Goal: Navigation & Orientation: Find specific page/section

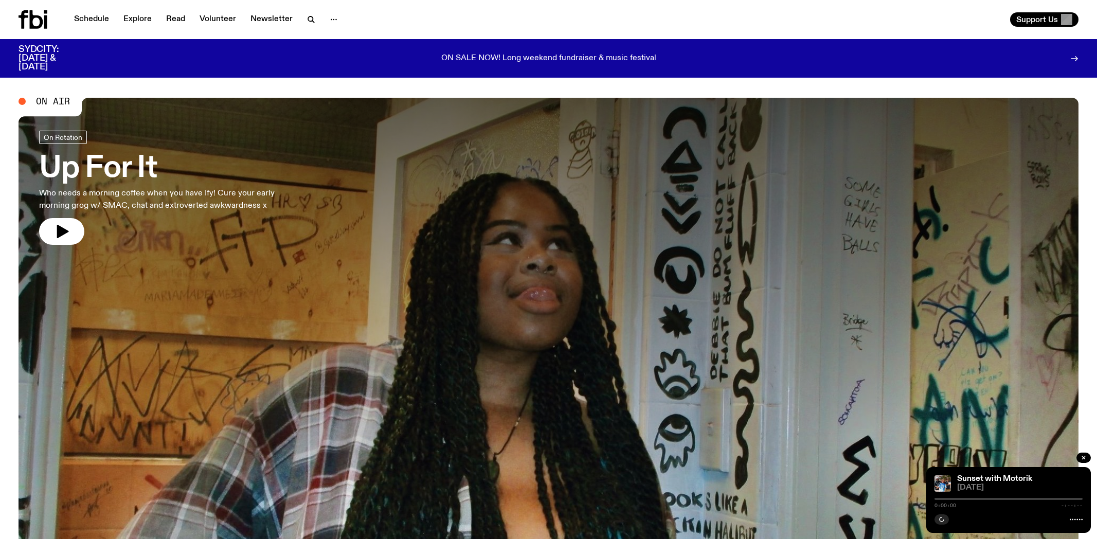
click at [94, 15] on link "Schedule" at bounding box center [91, 19] width 47 height 14
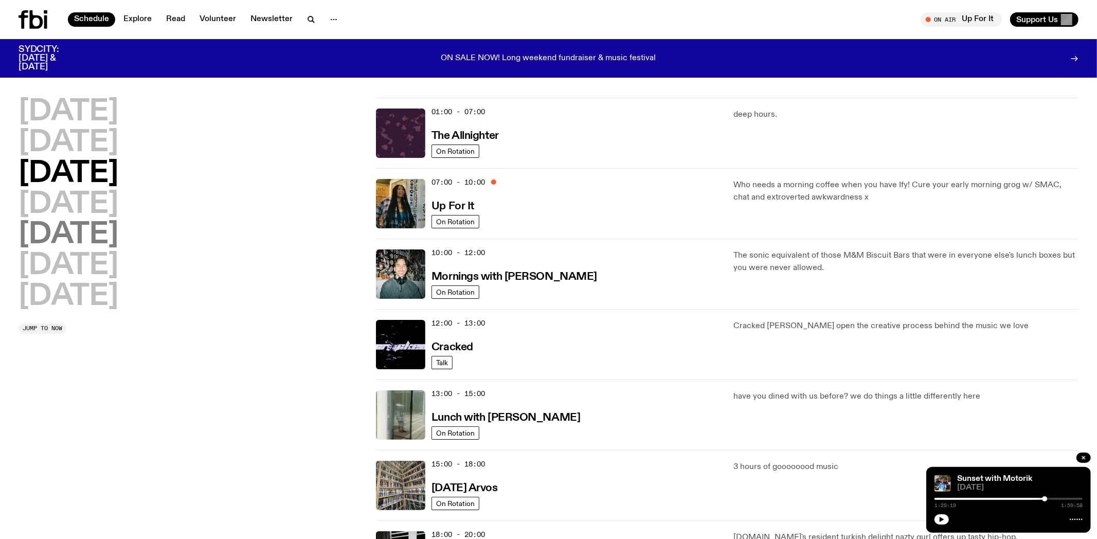
click at [75, 239] on h2 "[DATE]" at bounding box center [69, 235] width 100 height 29
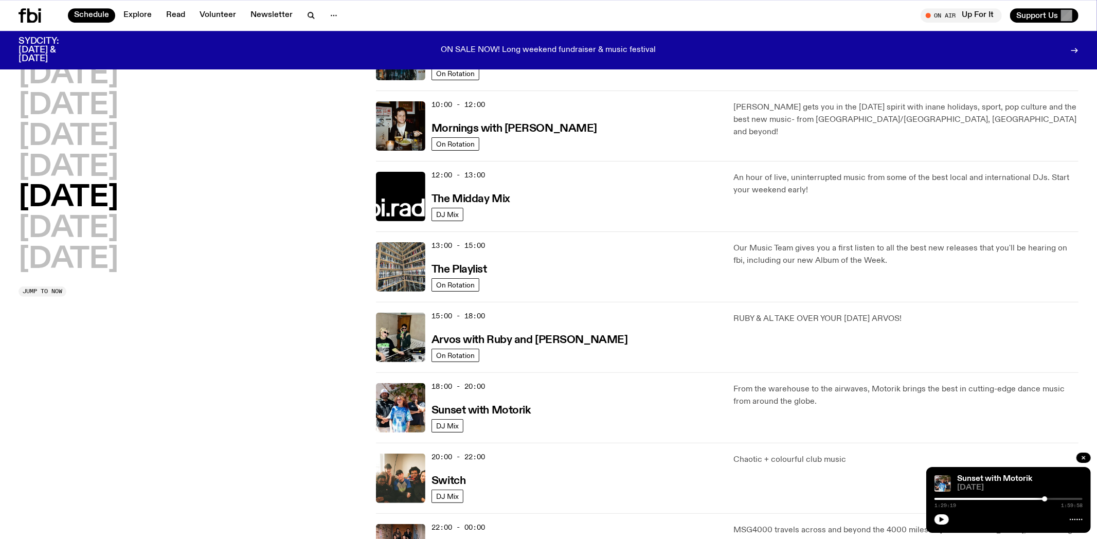
scroll to position [190, 0]
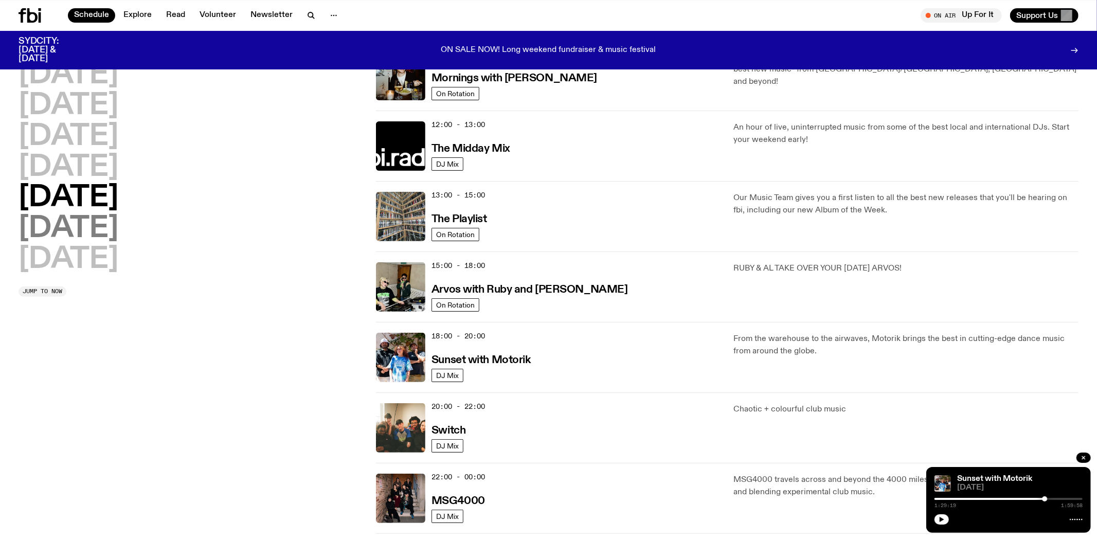
click at [104, 226] on h2 "[DATE]" at bounding box center [69, 228] width 100 height 29
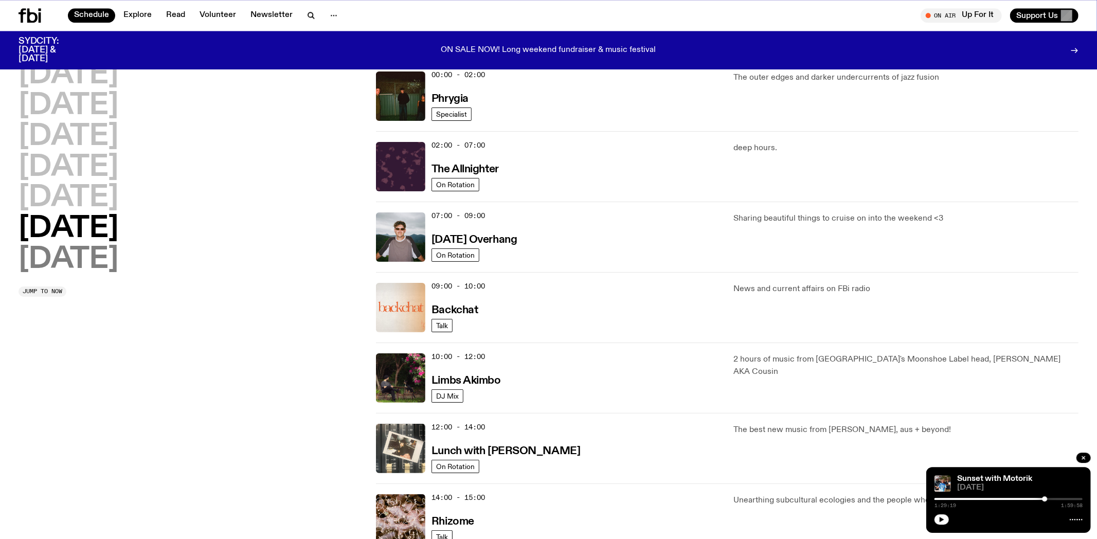
scroll to position [28, 0]
click at [90, 256] on h2 "[DATE]" at bounding box center [69, 260] width 100 height 29
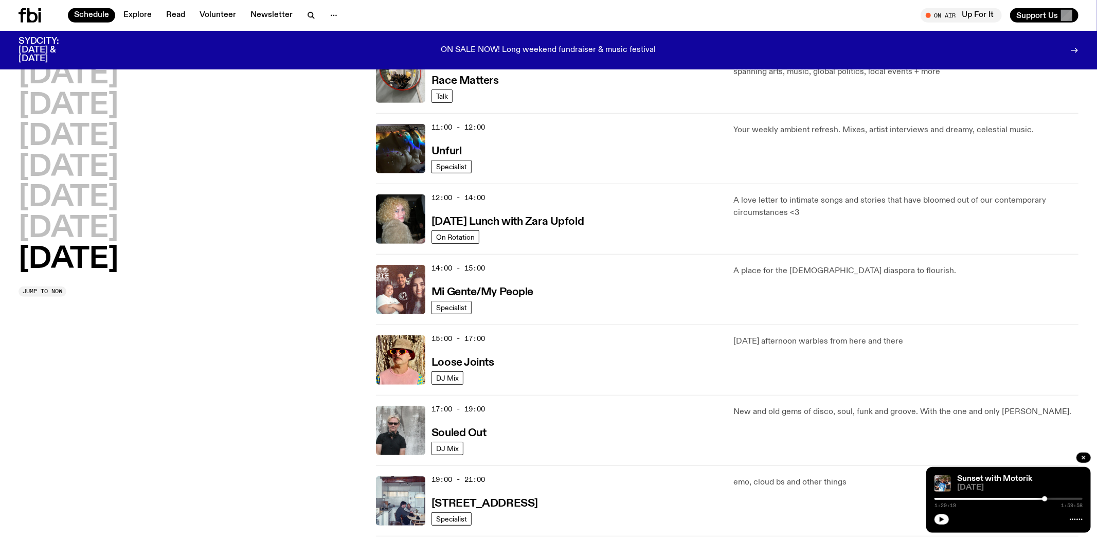
scroll to position [352, 0]
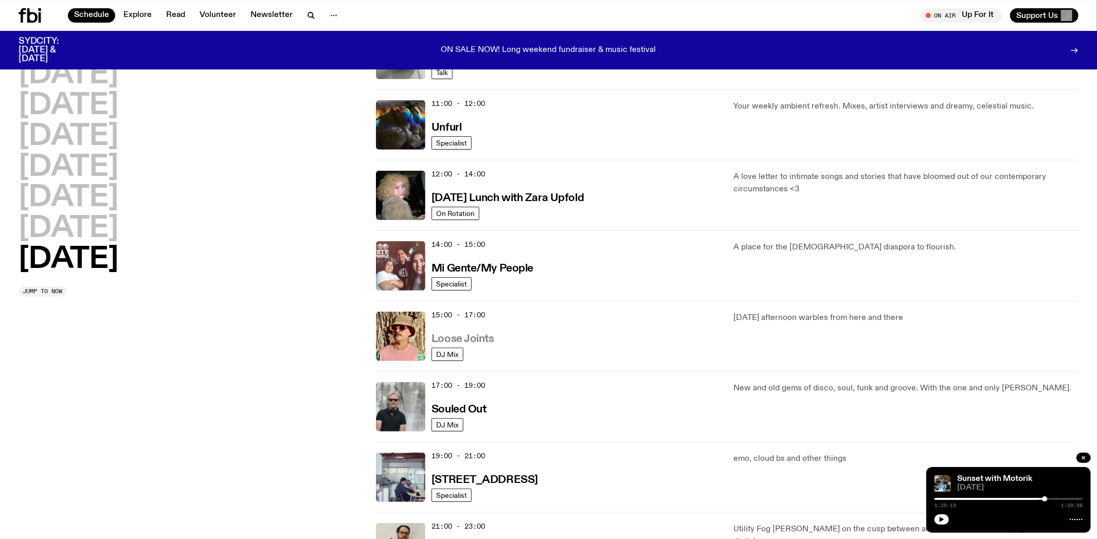
click at [463, 341] on h3 "Loose Joints" at bounding box center [462, 339] width 63 height 11
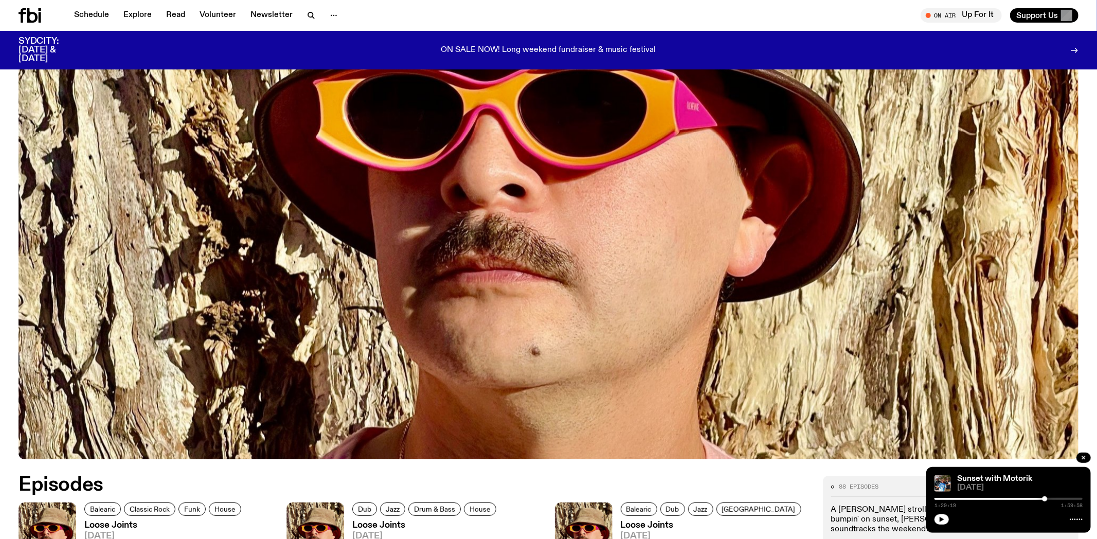
scroll to position [424, 0]
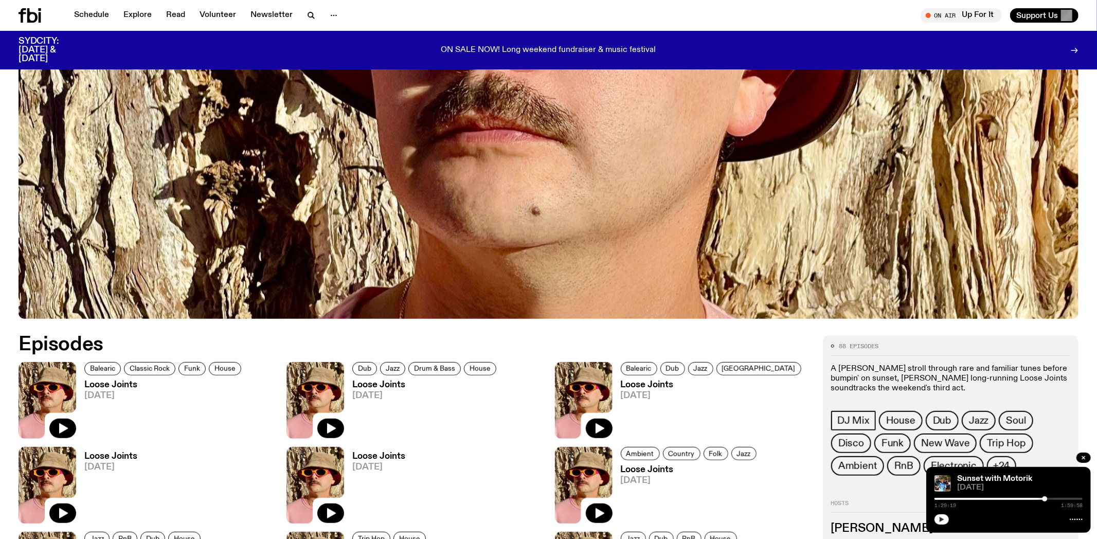
click at [942, 518] on icon "button" at bounding box center [941, 519] width 6 height 6
